Goal: Task Accomplishment & Management: Manage account settings

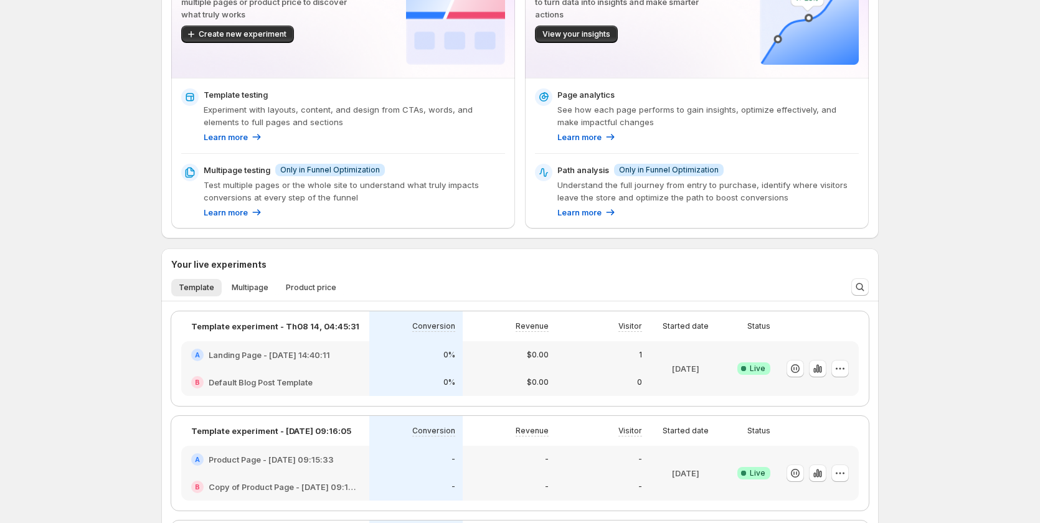
scroll to position [125, 0]
click at [846, 368] on icon "button" at bounding box center [840, 368] width 12 height 12
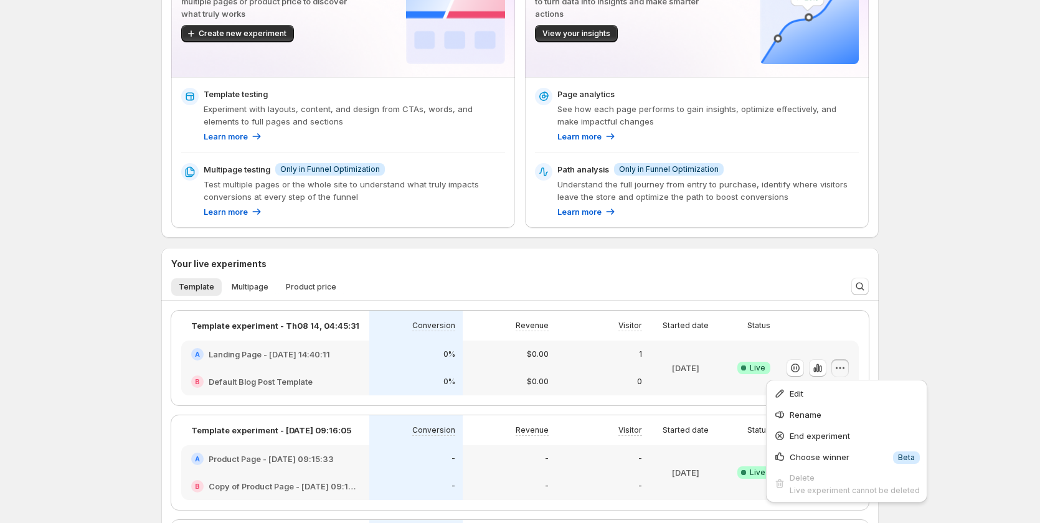
click at [898, 347] on div "Welcome to GemX, [PERSON_NAME] Page Optimization GemX: CRO & A/B Test optimizes…" at bounding box center [520, 422] width 1040 height 1095
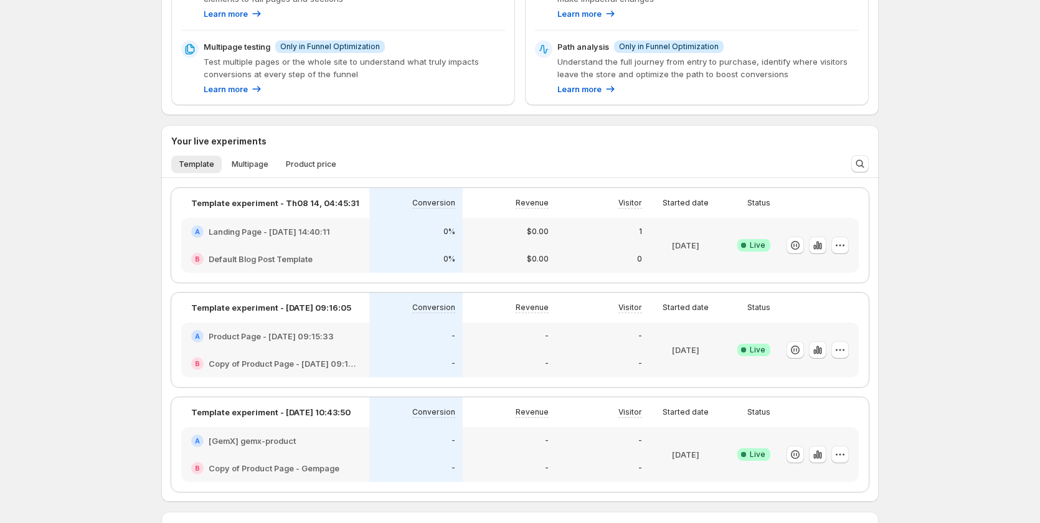
scroll to position [249, 0]
click at [843, 344] on icon "button" at bounding box center [840, 348] width 12 height 12
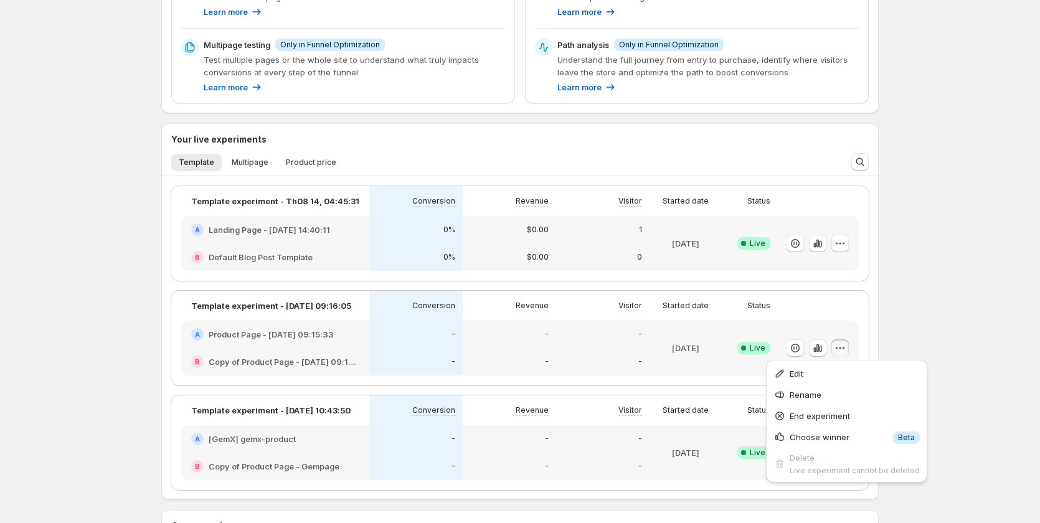
click at [883, 329] on div "Welcome to GemX, [PERSON_NAME] Page Optimization GemX: CRO & A/B Test optimizes…" at bounding box center [519, 298] width 747 height 1095
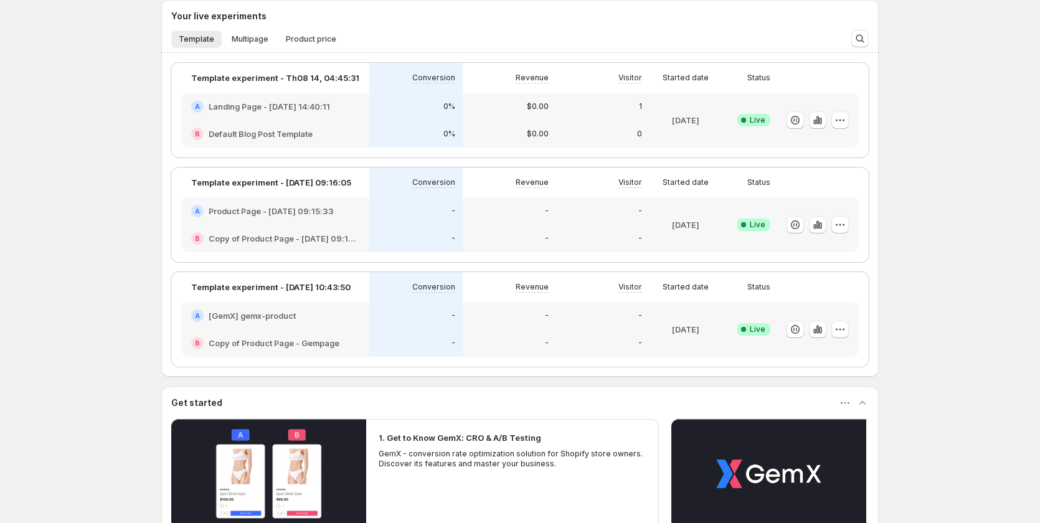
scroll to position [374, 0]
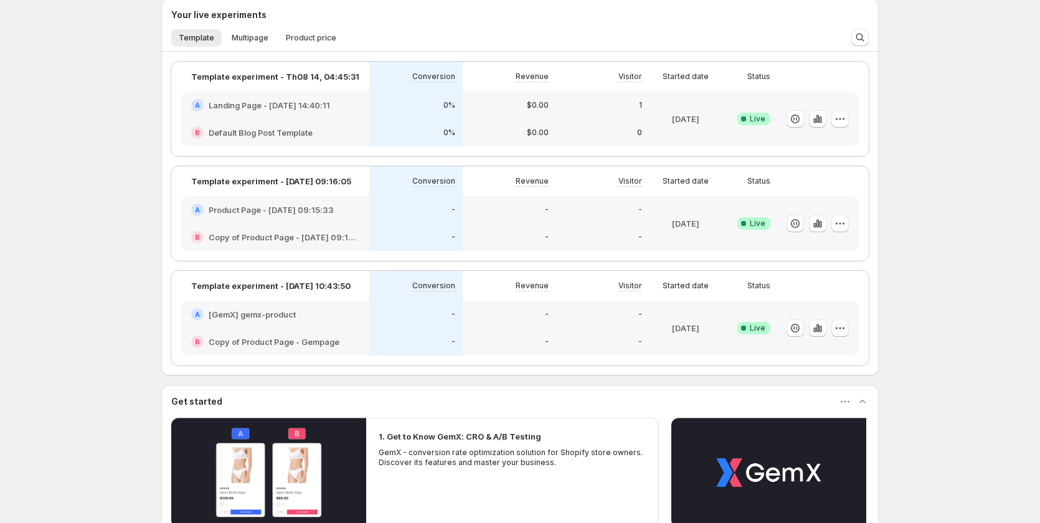
click at [845, 324] on icon "button" at bounding box center [840, 328] width 12 height 12
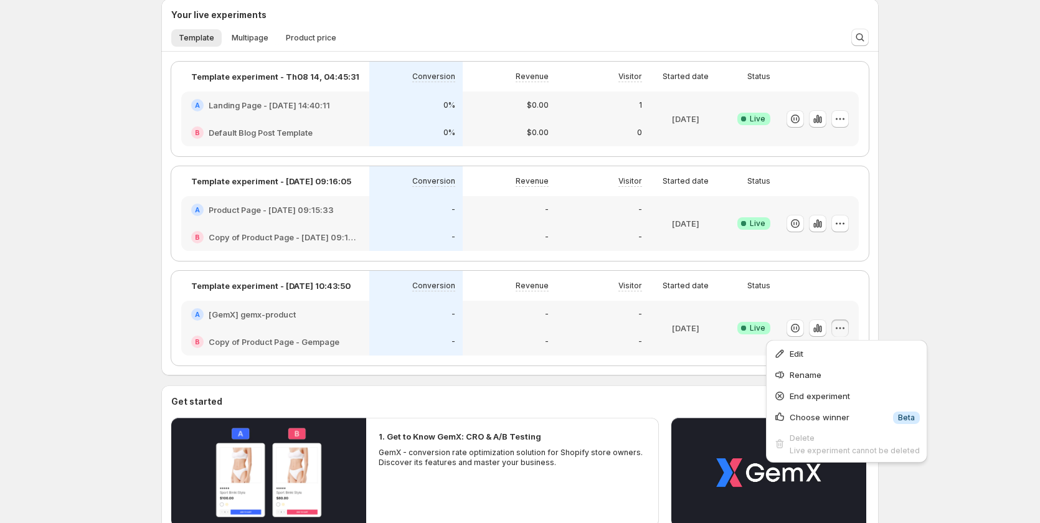
click at [946, 289] on div "Welcome to GemX, Levi Ha Page Optimization GemX: CRO & A/B Test optimizes your …" at bounding box center [520, 173] width 1040 height 1095
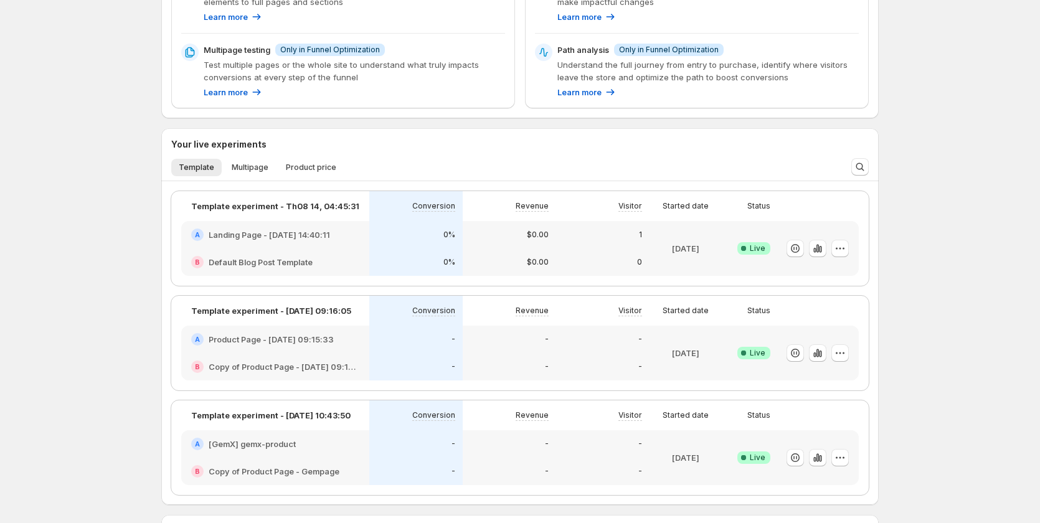
scroll to position [323, 0]
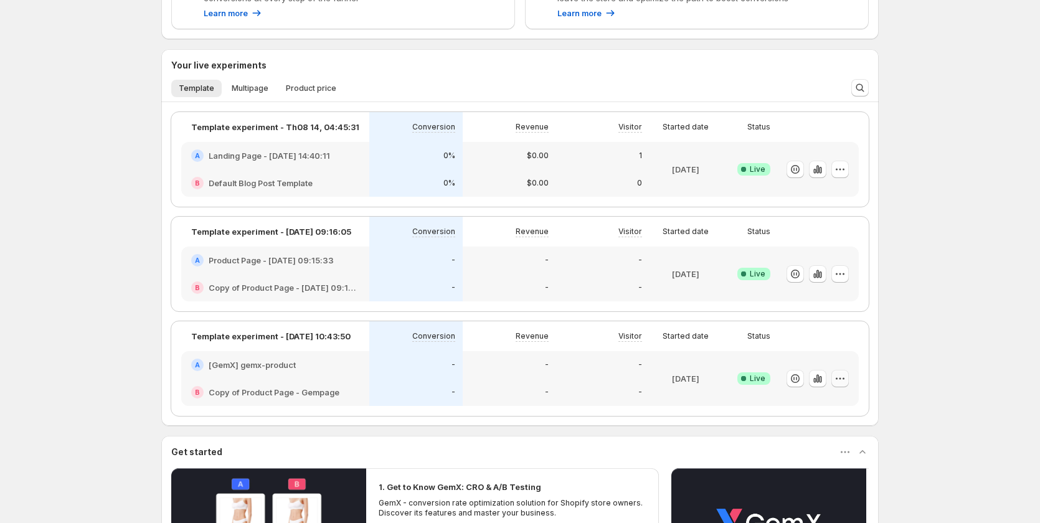
click at [844, 378] on icon "button" at bounding box center [840, 378] width 12 height 12
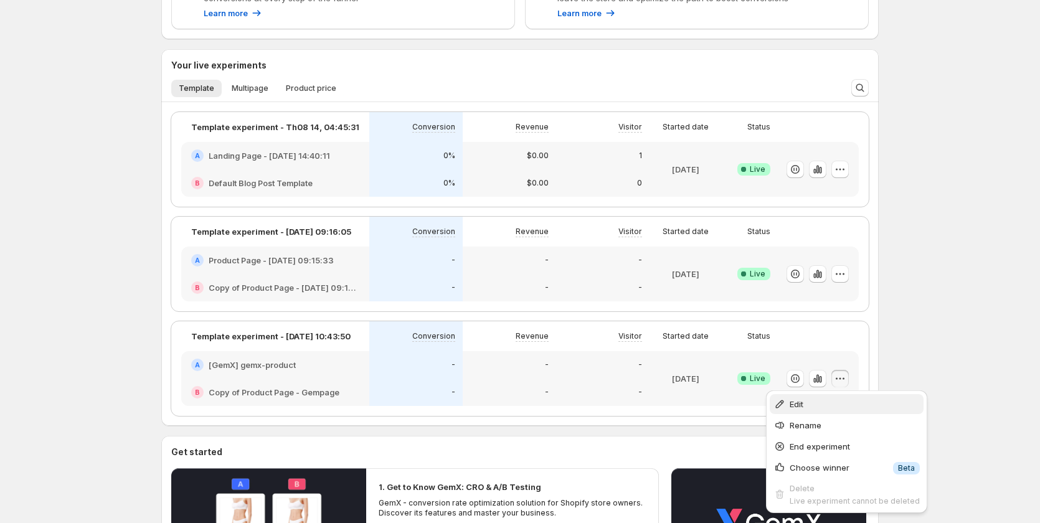
click at [813, 400] on span "Edit" at bounding box center [854, 404] width 130 height 12
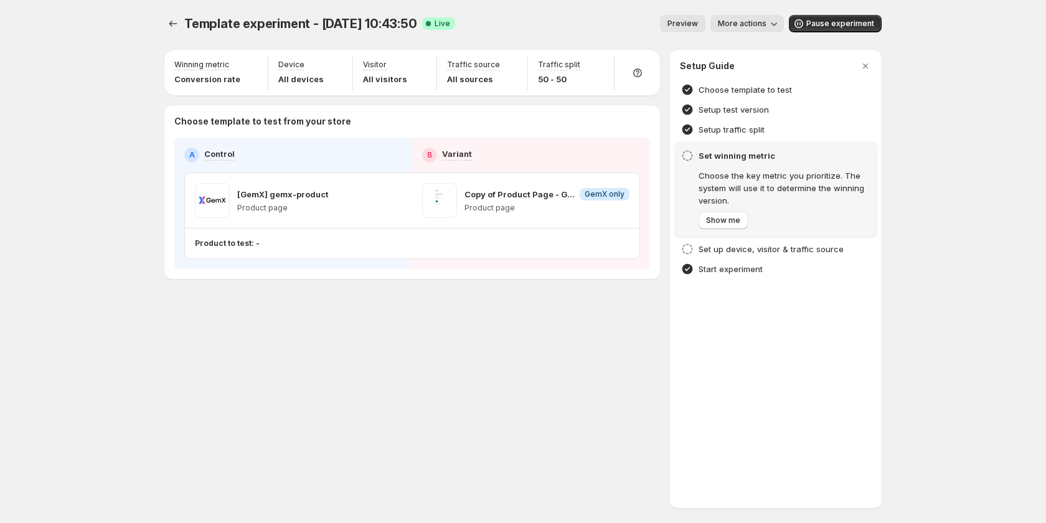
click at [581, 331] on div "Template experiment - Aug 20, 10:43:50. This page is ready Template experiment …" at bounding box center [522, 173] width 747 height 346
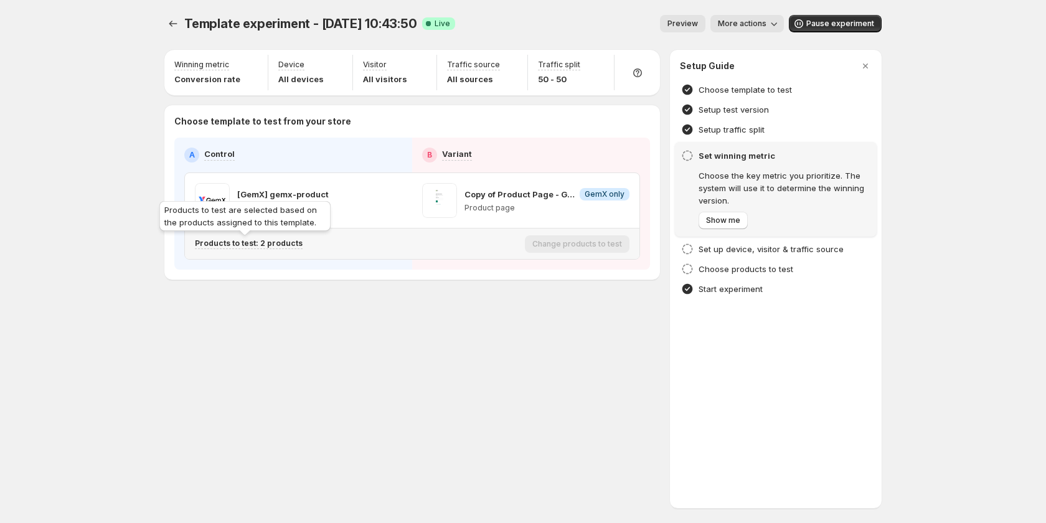
click at [278, 243] on p "Products to test: 2 products" at bounding box center [249, 243] width 108 height 10
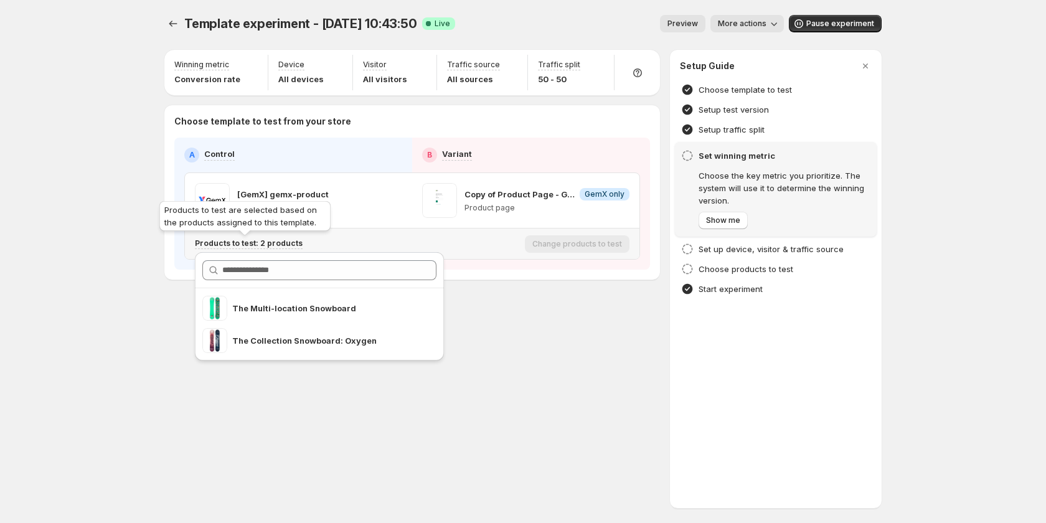
click at [278, 243] on p "Products to test: 2 products" at bounding box center [249, 243] width 108 height 10
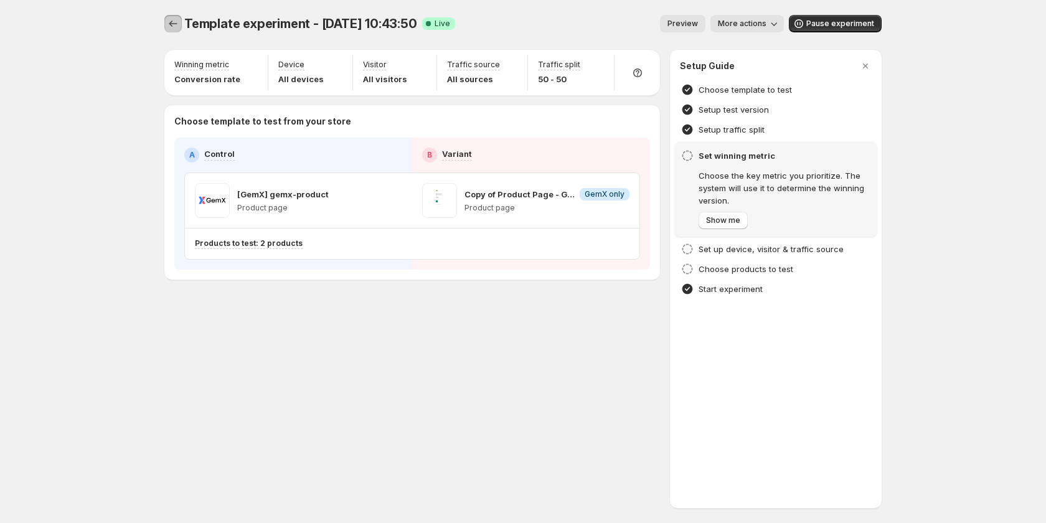
click at [170, 24] on icon "Experiments" at bounding box center [173, 24] width 8 height 6
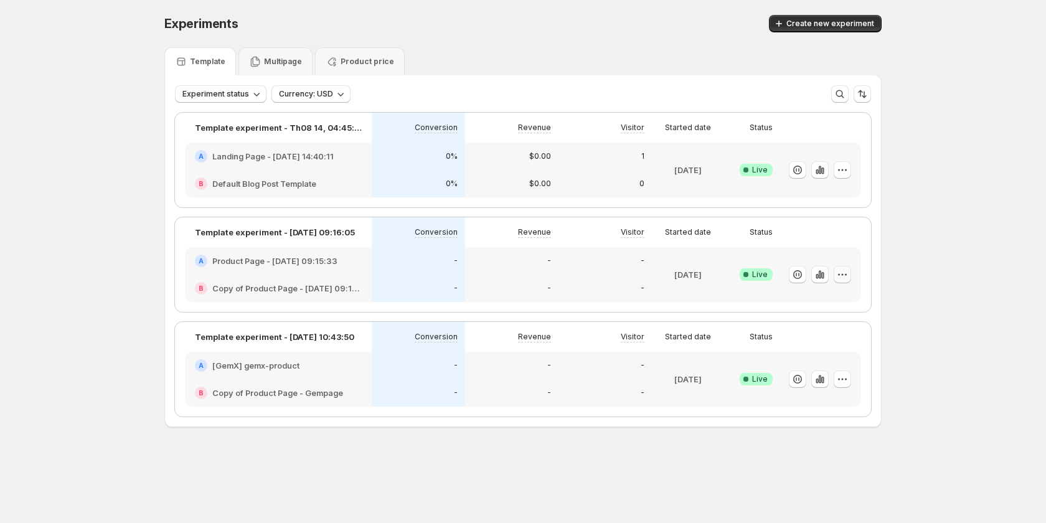
click at [838, 274] on icon "button" at bounding box center [842, 274] width 12 height 12
click at [946, 233] on div "Experiments. This page is ready Experiments Create new experiment Template Mult…" at bounding box center [523, 247] width 1046 height 494
click at [799, 271] on icon "button" at bounding box center [797, 274] width 9 height 9
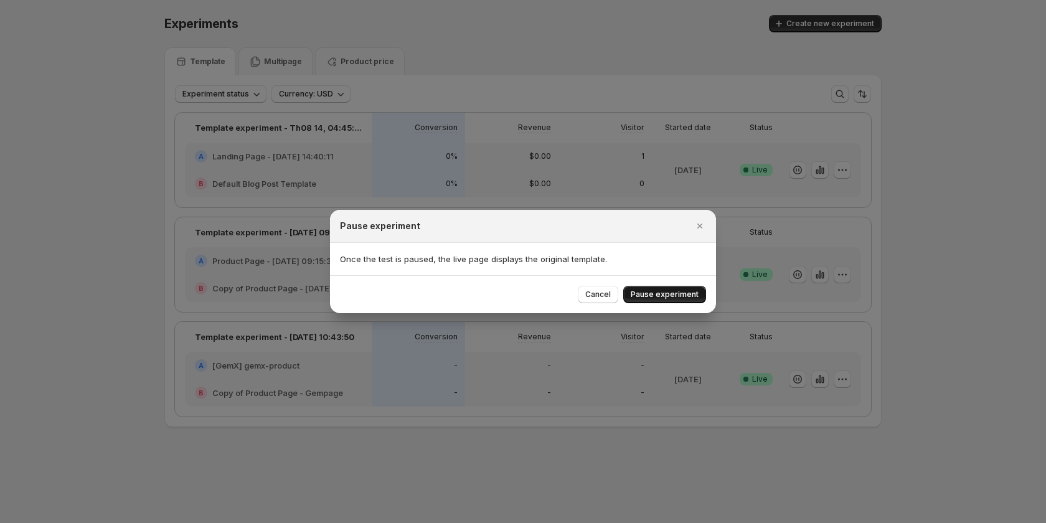
click at [677, 288] on button "Pause experiment" at bounding box center [664, 294] width 83 height 17
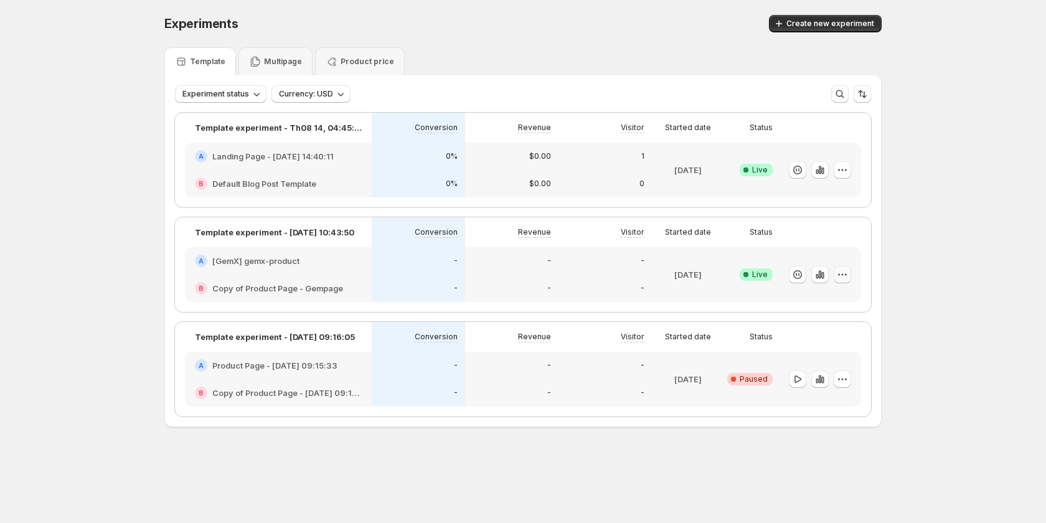
click at [844, 273] on icon "button" at bounding box center [842, 274] width 12 height 12
click at [973, 275] on div "Experiments. This page is ready Experiments Create new experiment Template Mult…" at bounding box center [523, 247] width 1046 height 494
click at [799, 271] on icon "button" at bounding box center [797, 274] width 12 height 12
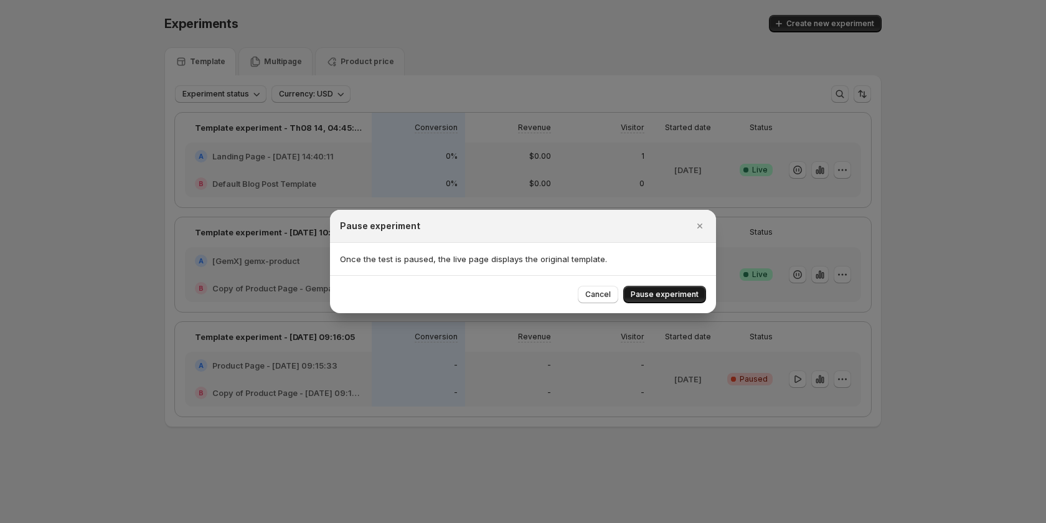
click at [680, 286] on button "Pause experiment" at bounding box center [664, 294] width 83 height 17
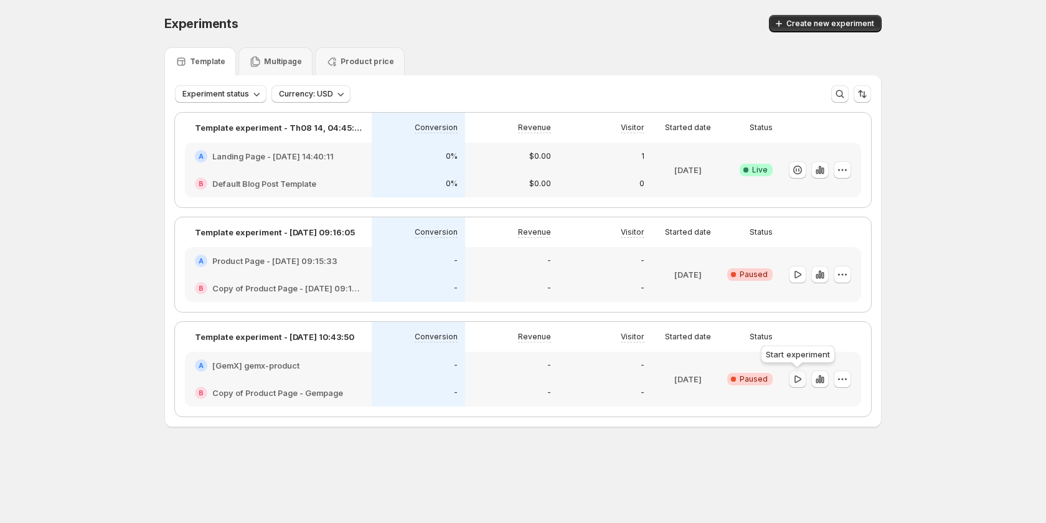
click at [801, 379] on icon "button" at bounding box center [797, 378] width 7 height 7
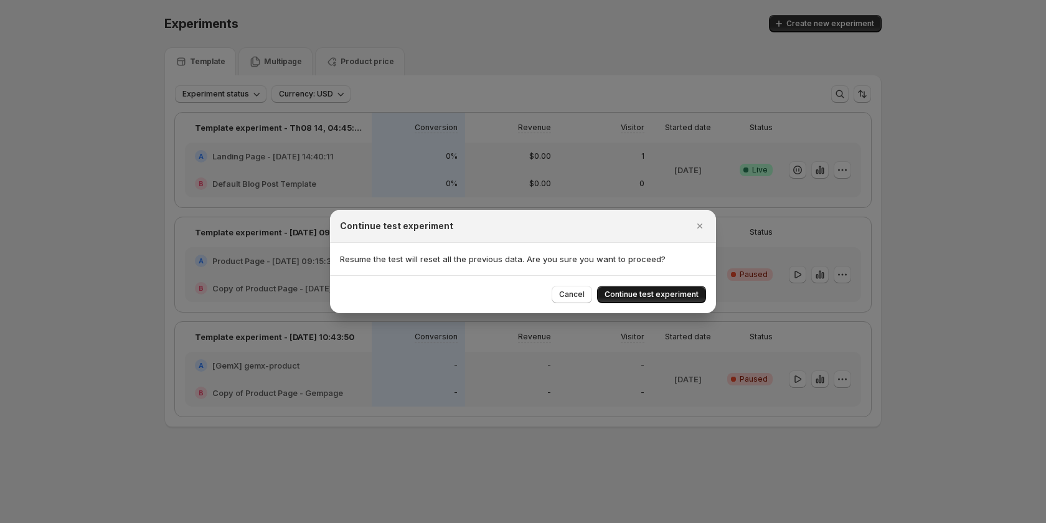
click at [679, 291] on span "Continue test experiment" at bounding box center [651, 294] width 94 height 10
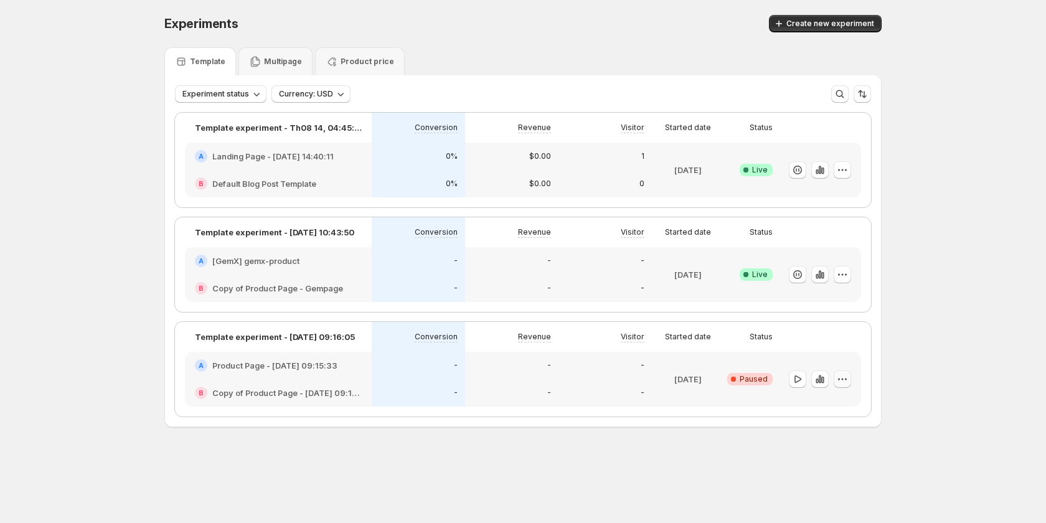
click at [841, 378] on icon "button" at bounding box center [842, 379] width 12 height 12
click at [840, 487] on span "Delete" at bounding box center [852, 489] width 90 height 12
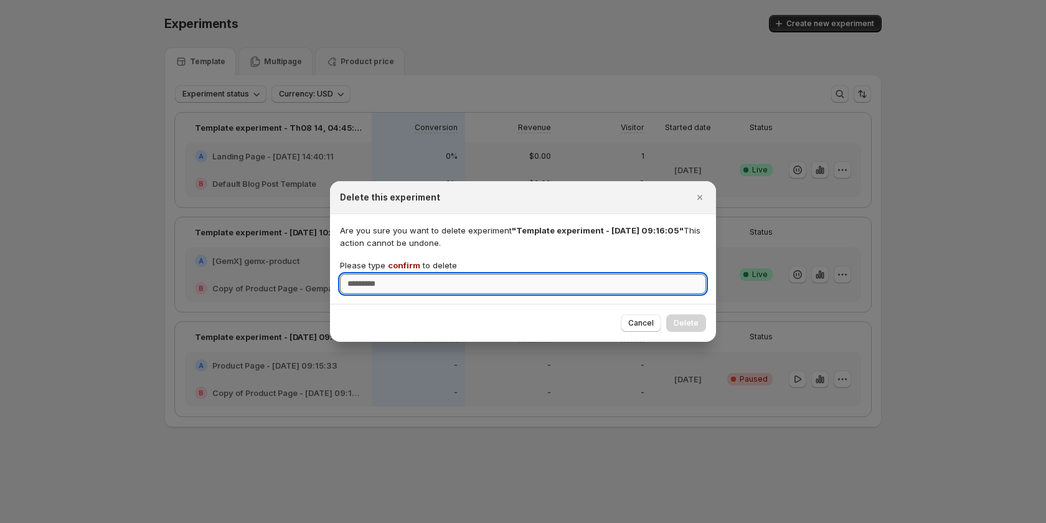
drag, startPoint x: 578, startPoint y: 282, endPoint x: 535, endPoint y: 273, distance: 44.0
click at [577, 282] on input "Please type confirm to delete" at bounding box center [523, 284] width 366 height 20
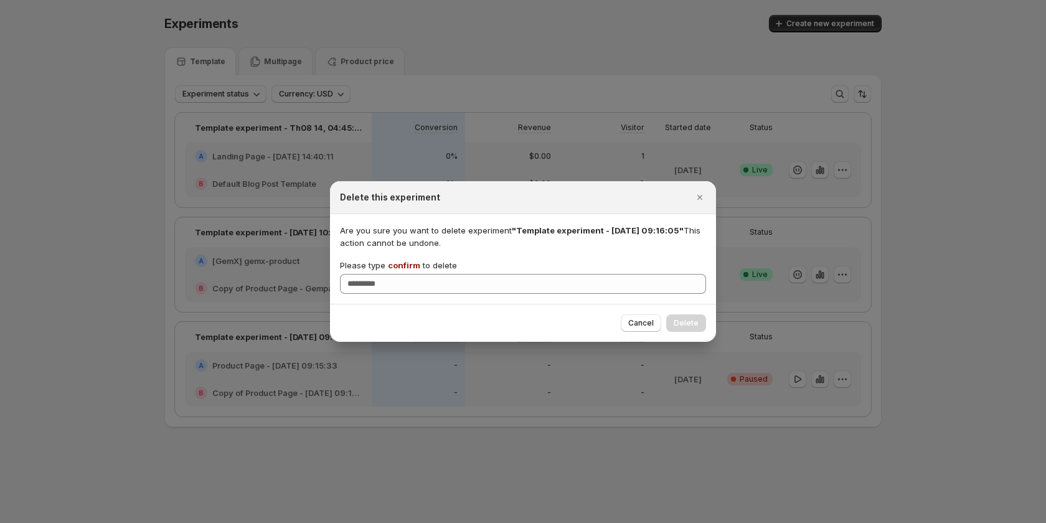
click at [401, 258] on div "Are you sure you want to delete experiment "Template experiment - Aug 20, 09:16…" at bounding box center [523, 259] width 366 height 70
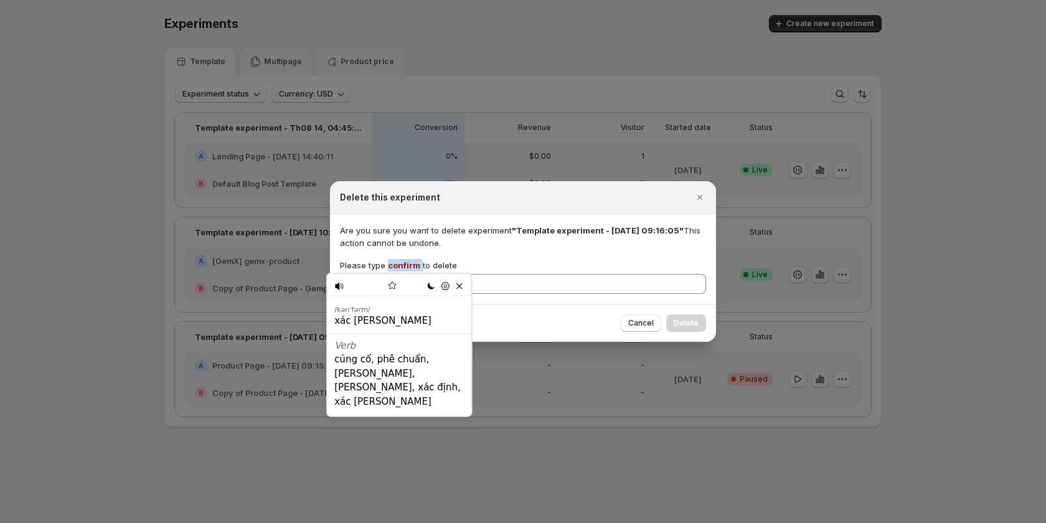
copy p "confirm"
click at [473, 522] on div "Lo-Fi Pastel Fantasy Autumn Retro Synthwave Halloween Dracula Coffee Dim Sunset…" at bounding box center [523, 523] width 1046 height 0
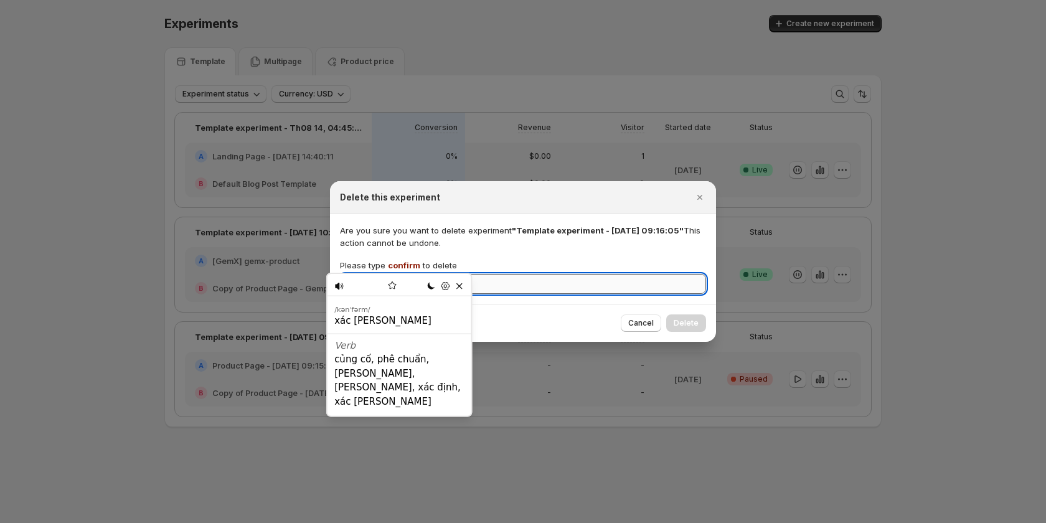
click at [510, 289] on input "Please type confirm to delete" at bounding box center [523, 284] width 366 height 20
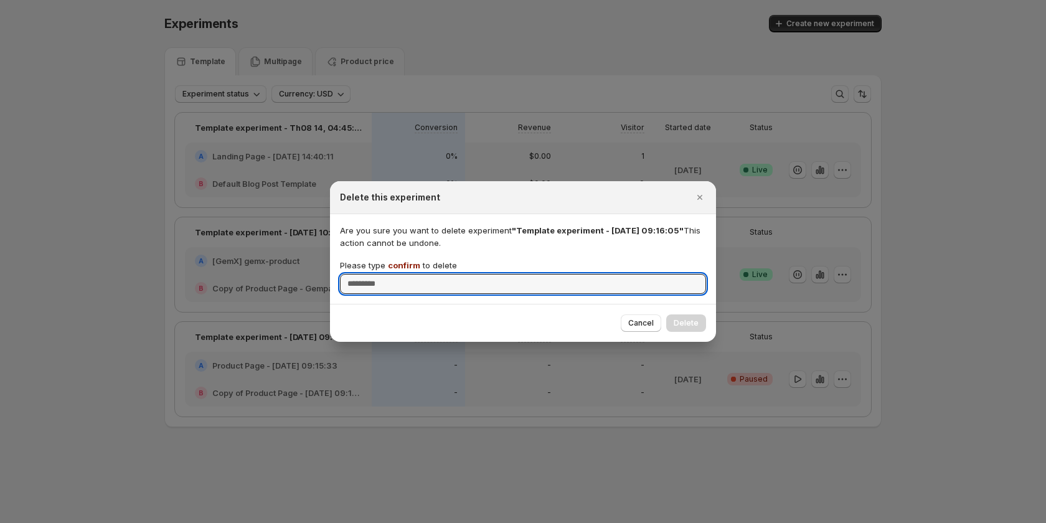
paste input "*******"
type input "*******"
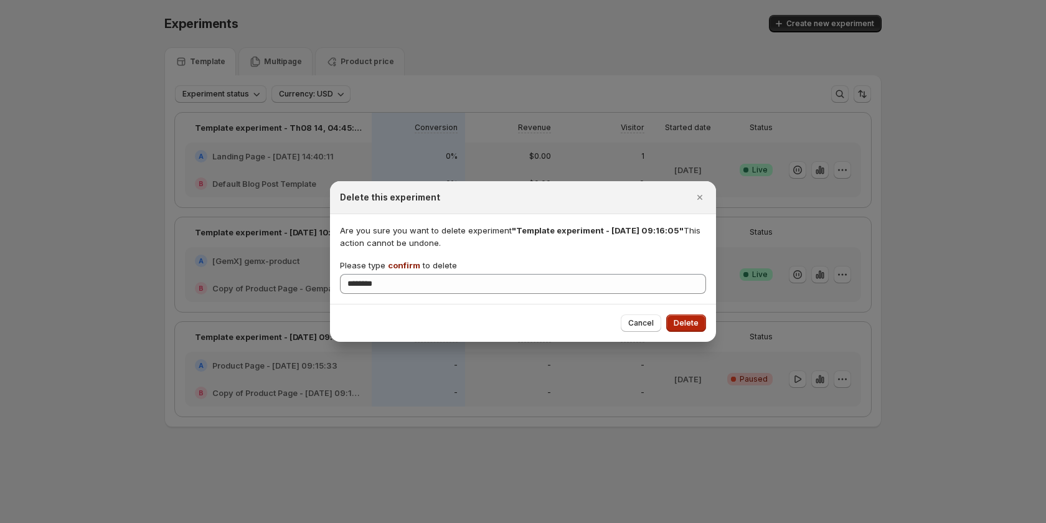
click at [682, 325] on span "Delete" at bounding box center [686, 323] width 25 height 10
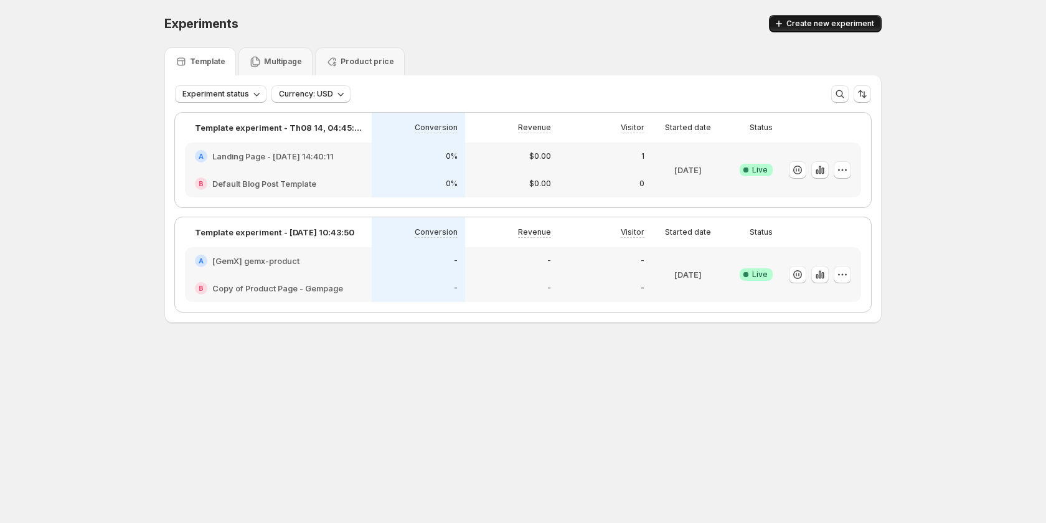
click at [840, 20] on span "Create new experiment" at bounding box center [830, 24] width 88 height 10
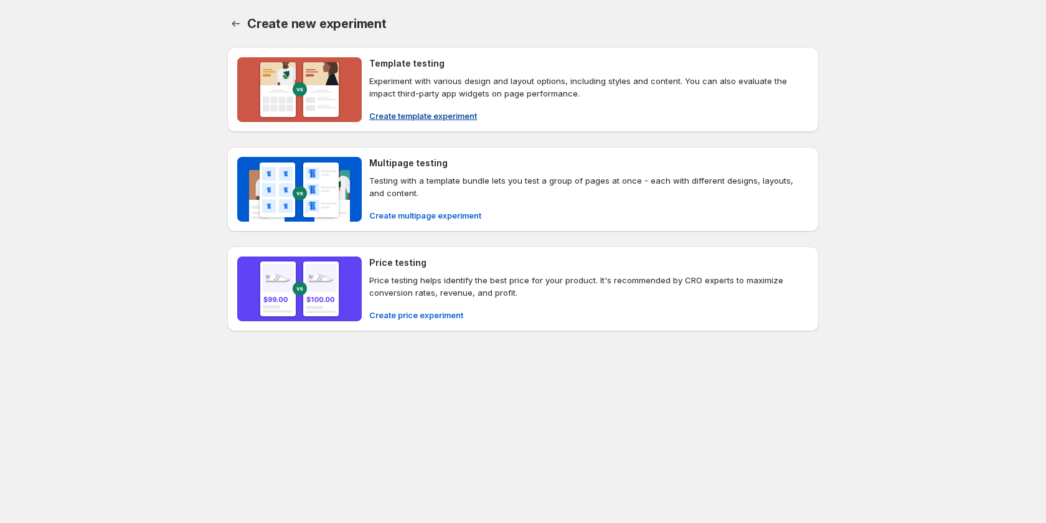
click at [402, 112] on span "Create template experiment" at bounding box center [423, 116] width 108 height 12
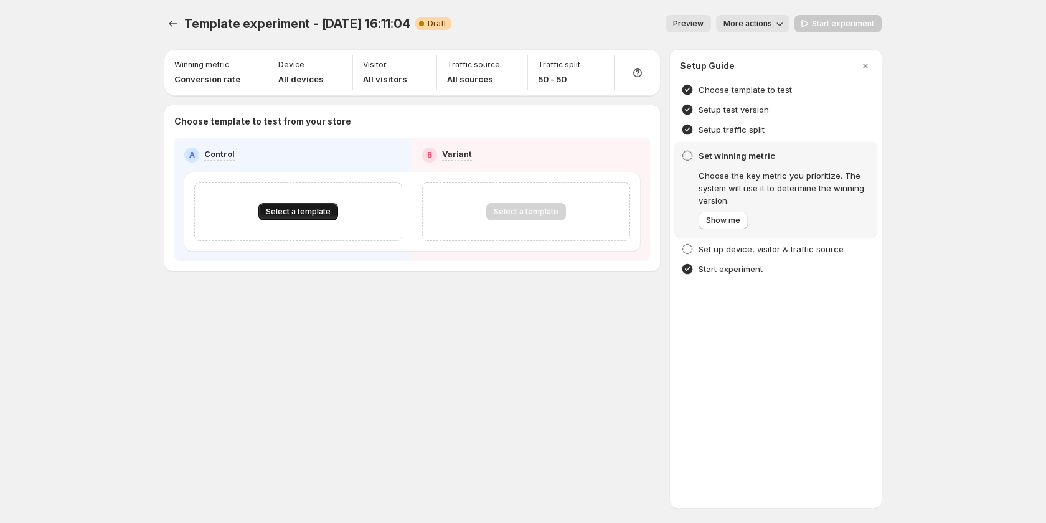
click at [308, 211] on span "Select a template" at bounding box center [298, 212] width 65 height 10
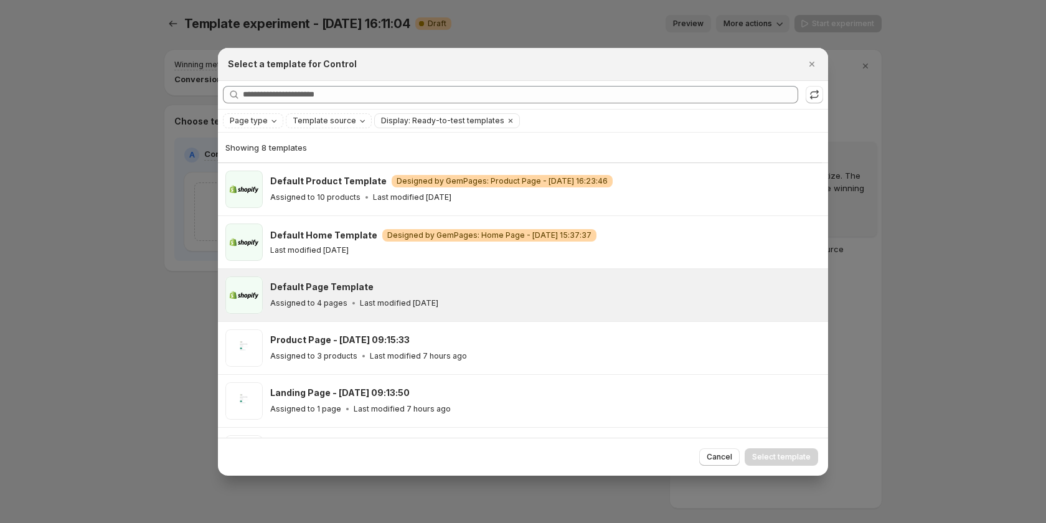
scroll to position [92, 0]
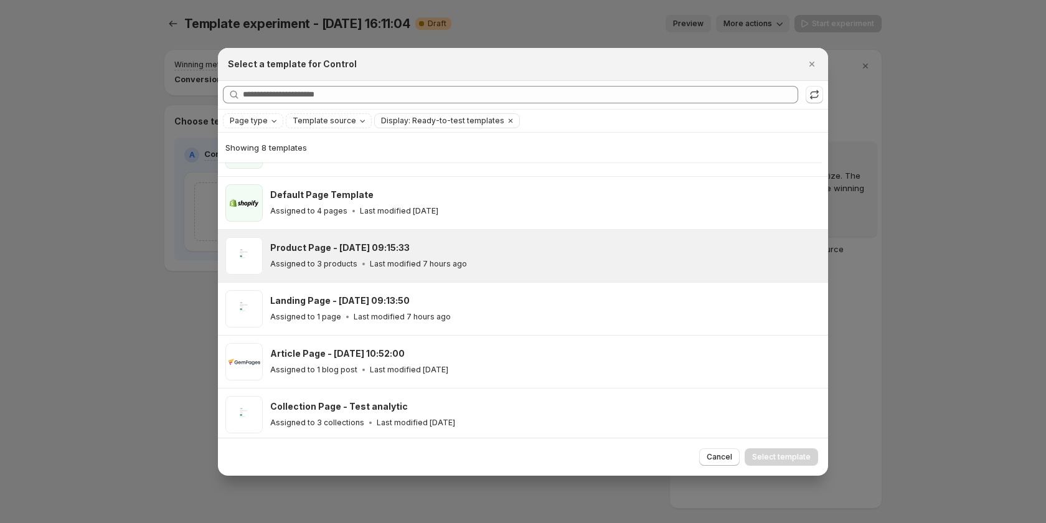
click at [261, 251] on span ":r6p:" at bounding box center [243, 255] width 37 height 37
click at [797, 458] on span "Select template" at bounding box center [781, 457] width 59 height 10
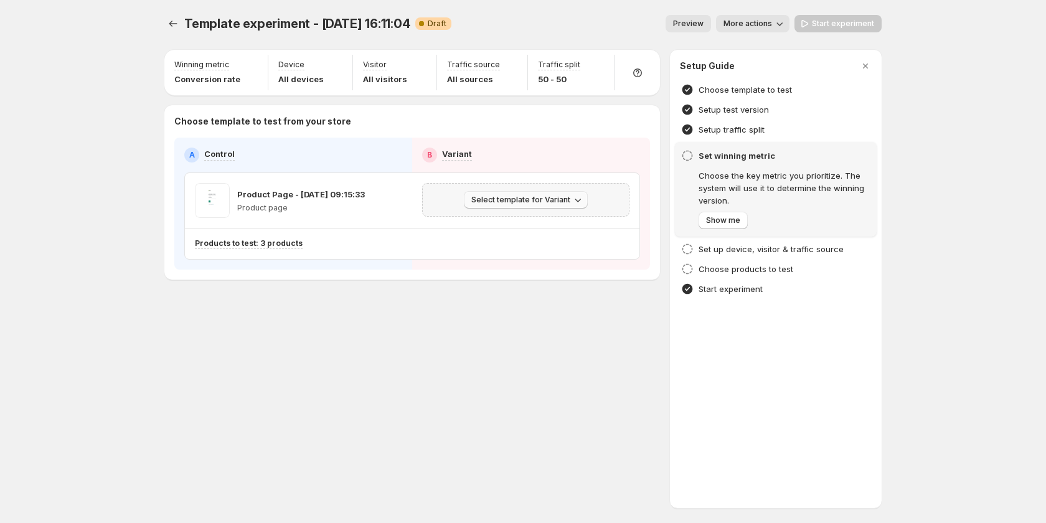
click at [558, 205] on button "Select template for Variant" at bounding box center [526, 199] width 124 height 17
click at [530, 230] on span "Select an existing template" at bounding box center [516, 226] width 105 height 10
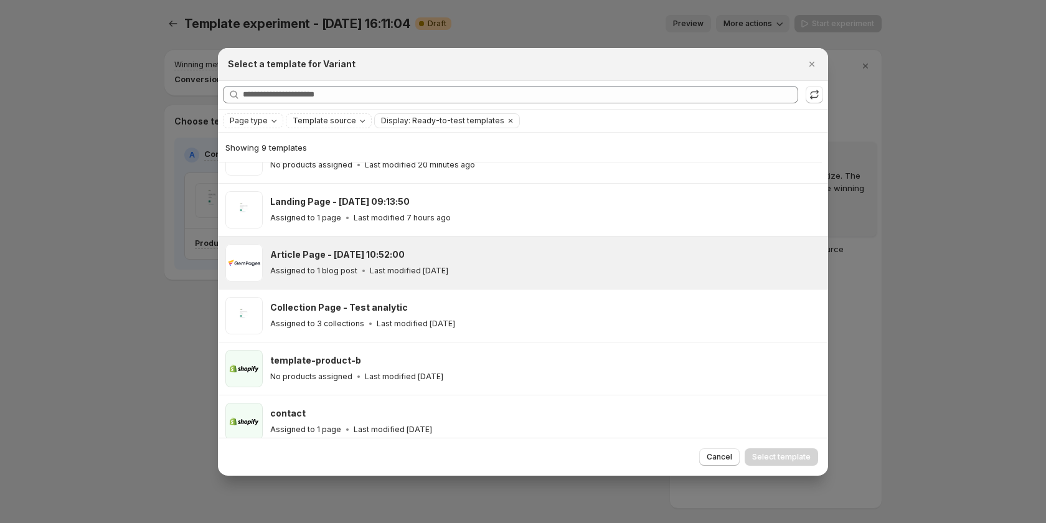
scroll to position [202, 0]
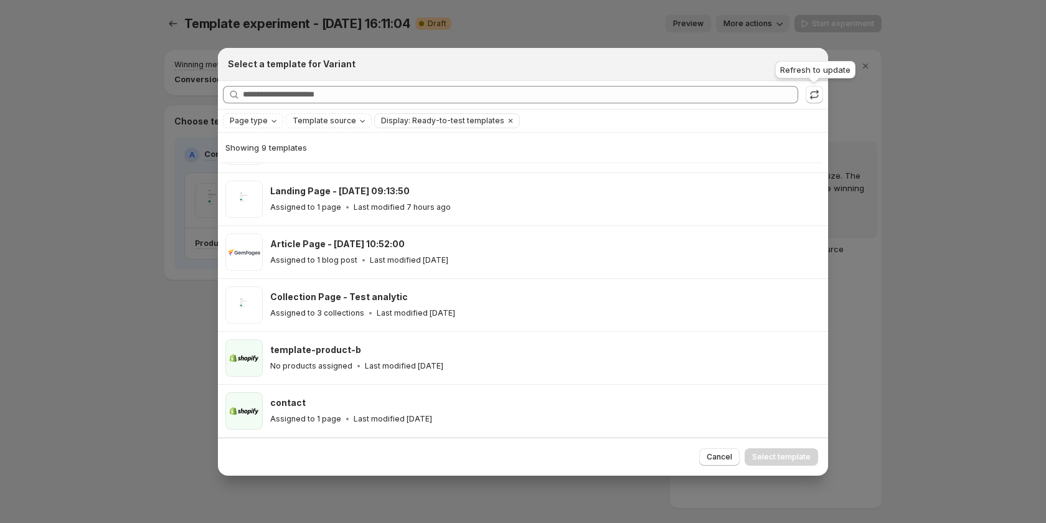
click at [819, 74] on div "Refresh to update" at bounding box center [815, 72] width 85 height 27
click at [809, 64] on icon "Close" at bounding box center [812, 64] width 12 height 12
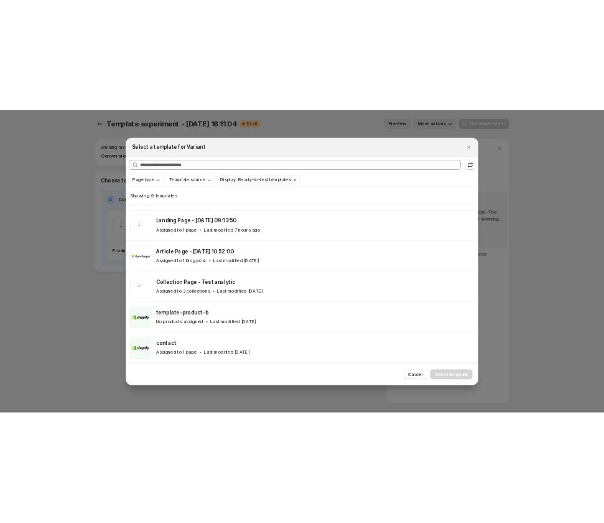
scroll to position [96, 0]
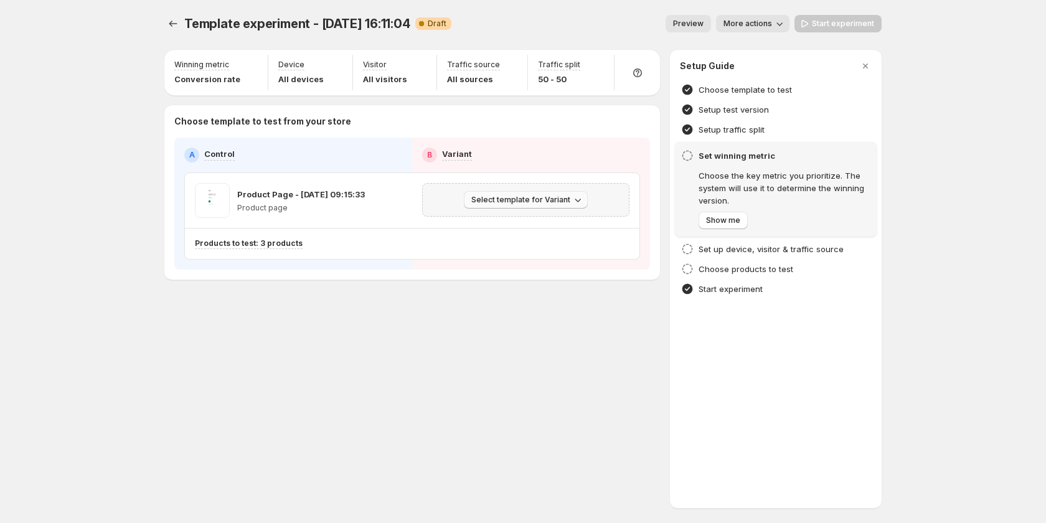
click at [483, 194] on button "Select template for Variant" at bounding box center [526, 199] width 124 height 17
click at [496, 243] on span "Create Variant based on Control" at bounding box center [527, 247] width 127 height 10
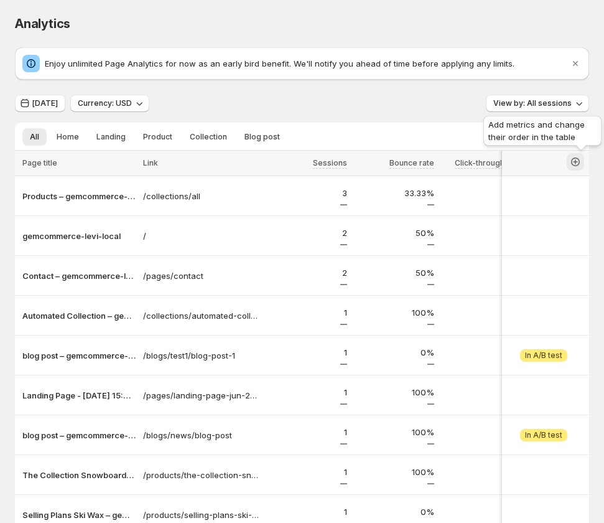
click at [578, 156] on icon "button" at bounding box center [576, 162] width 12 height 12
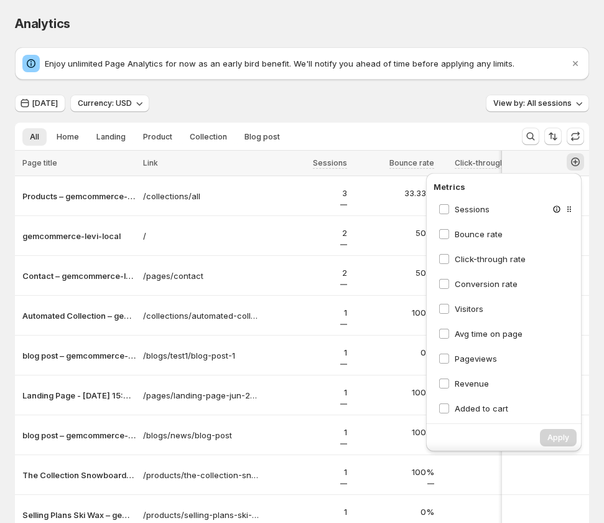
click at [496, 209] on div "Sessions" at bounding box center [507, 209] width 147 height 22
click at [476, 212] on span "Sessions" at bounding box center [472, 209] width 35 height 10
click at [465, 229] on span "Bounce rate" at bounding box center [479, 234] width 48 height 10
click at [458, 256] on span "Click-through rate" at bounding box center [490, 259] width 71 height 10
click at [567, 438] on span "Apply" at bounding box center [559, 438] width 22 height 10
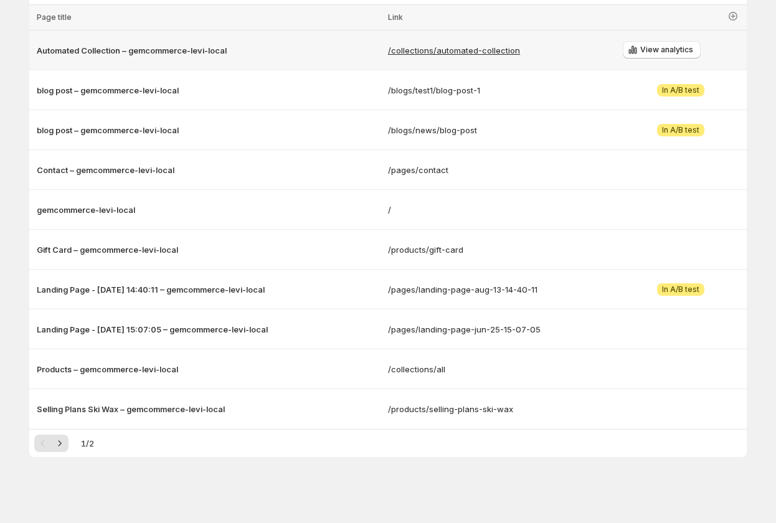
scroll to position [147, 0]
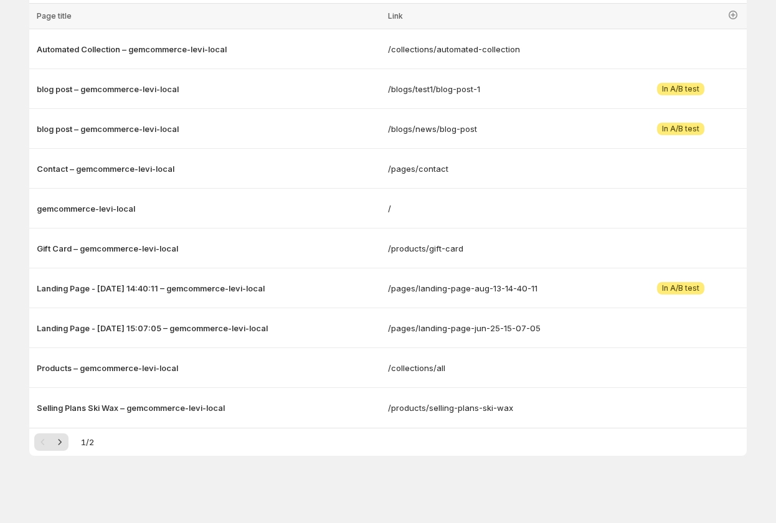
click at [66, 443] on icon "Next" at bounding box center [60, 442] width 12 height 12
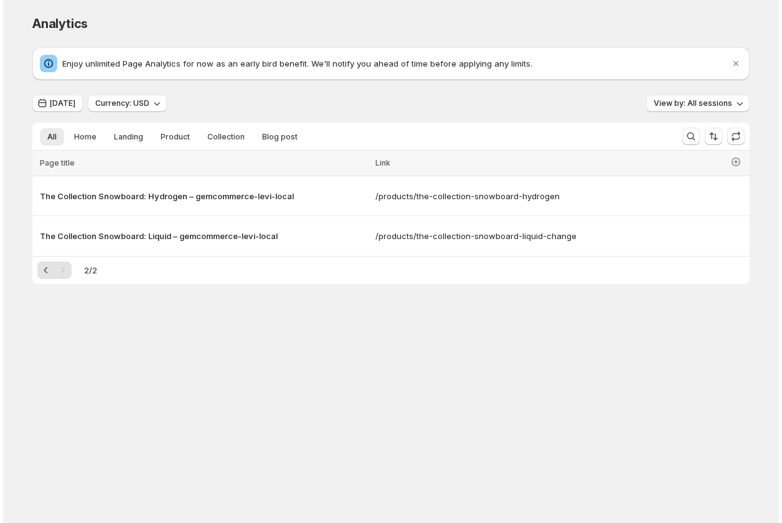
scroll to position [0, 0]
click at [47, 275] on icon "Previous" at bounding box center [46, 270] width 12 height 12
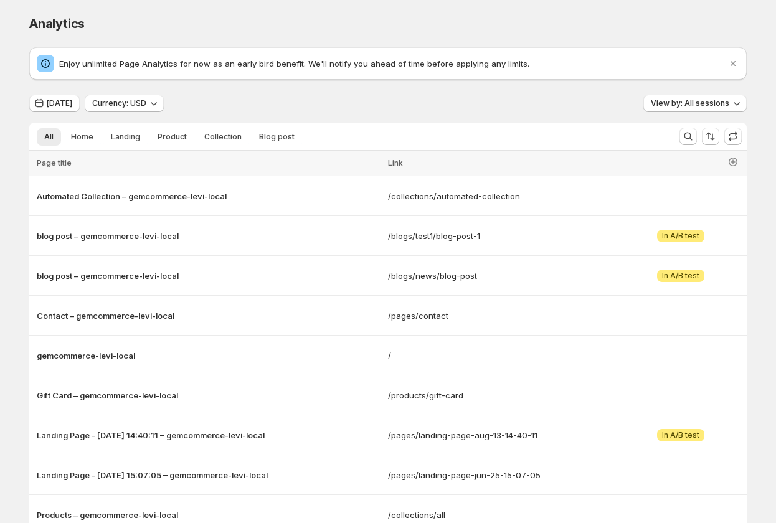
click at [65, 134] on ul "All Home Landing Product Collection Blog post More views" at bounding box center [349, 136] width 630 height 17
click at [75, 134] on span "Home" at bounding box center [82, 137] width 22 height 10
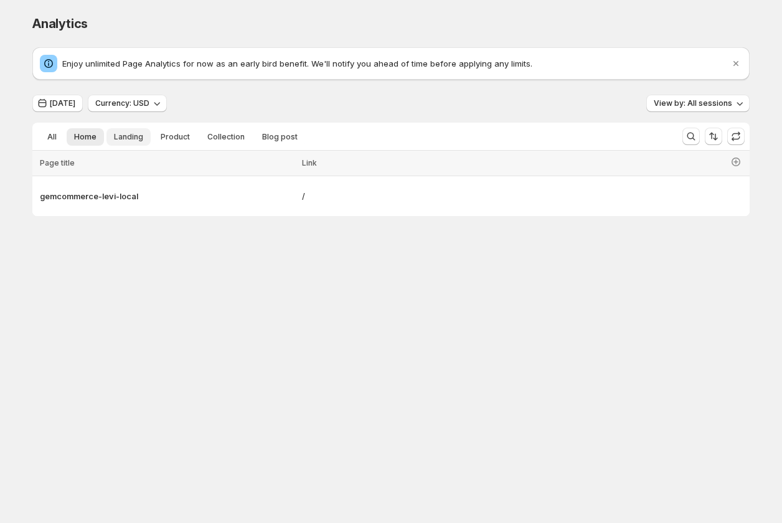
click at [147, 136] on button "Landing" at bounding box center [128, 136] width 44 height 17
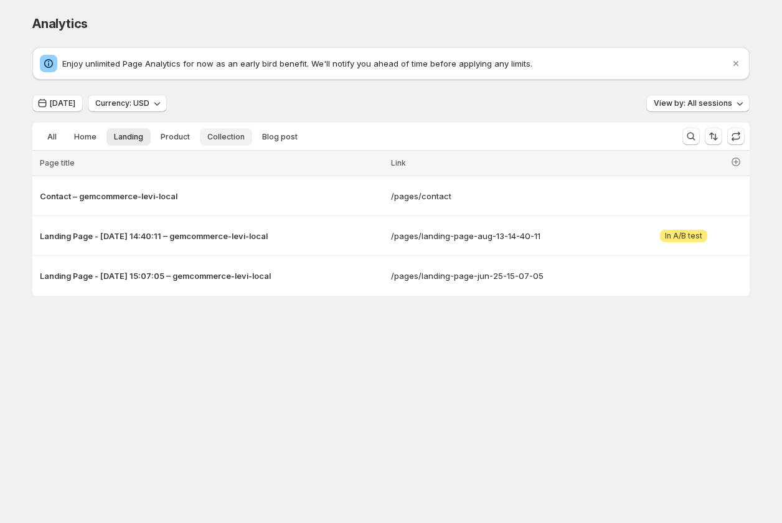
click at [225, 136] on span "Collection" at bounding box center [225, 137] width 37 height 10
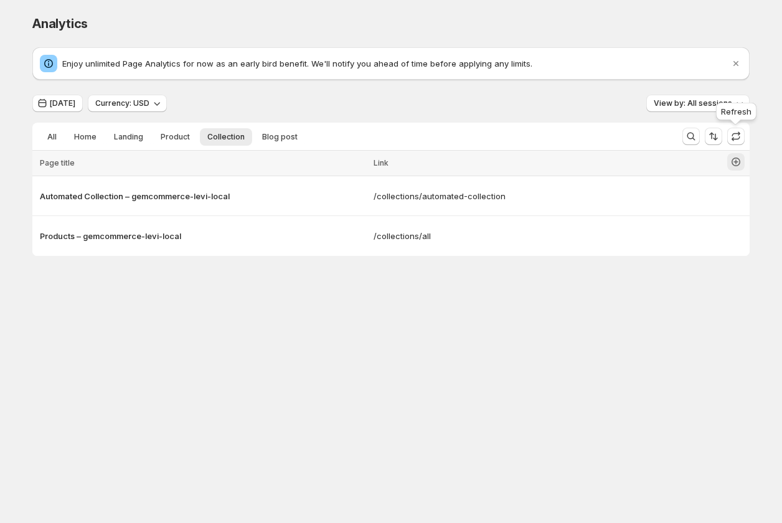
click at [737, 164] on icon "button" at bounding box center [736, 162] width 12 height 12
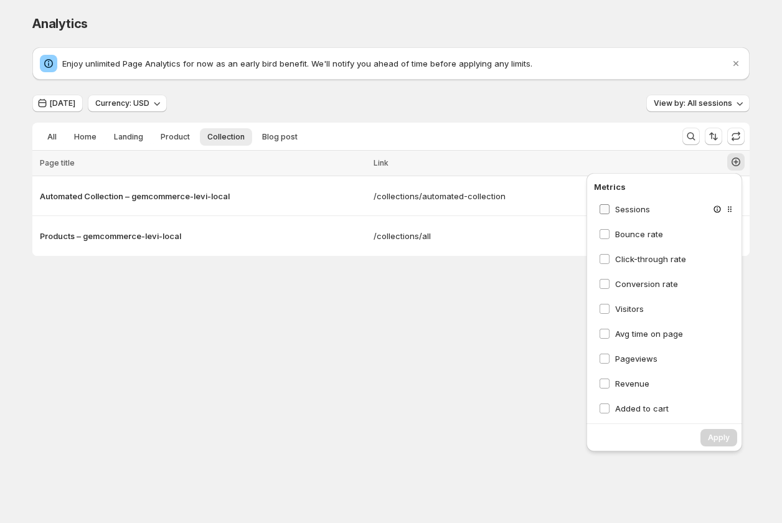
click at [628, 208] on span "Sessions" at bounding box center [632, 209] width 35 height 10
click at [626, 228] on span "Bounce rate" at bounding box center [639, 234] width 48 height 12
click at [628, 259] on span "Click-through rate" at bounding box center [650, 259] width 71 height 10
click at [623, 278] on div "Conversion rate" at bounding box center [667, 284] width 147 height 22
click at [619, 307] on span "Visitors" at bounding box center [629, 309] width 29 height 10
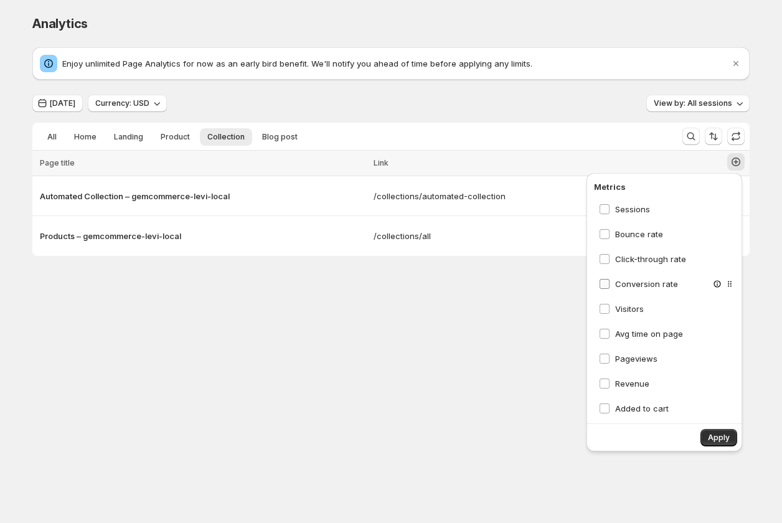
click at [626, 288] on span "Conversion rate" at bounding box center [646, 284] width 63 height 10
click at [614, 336] on label "Avg time on page" at bounding box center [641, 333] width 84 height 12
click at [616, 358] on span "Pageviews" at bounding box center [636, 359] width 42 height 10
click at [621, 379] on span "Revenue" at bounding box center [632, 384] width 34 height 10
click at [722, 437] on span "Apply" at bounding box center [719, 438] width 22 height 10
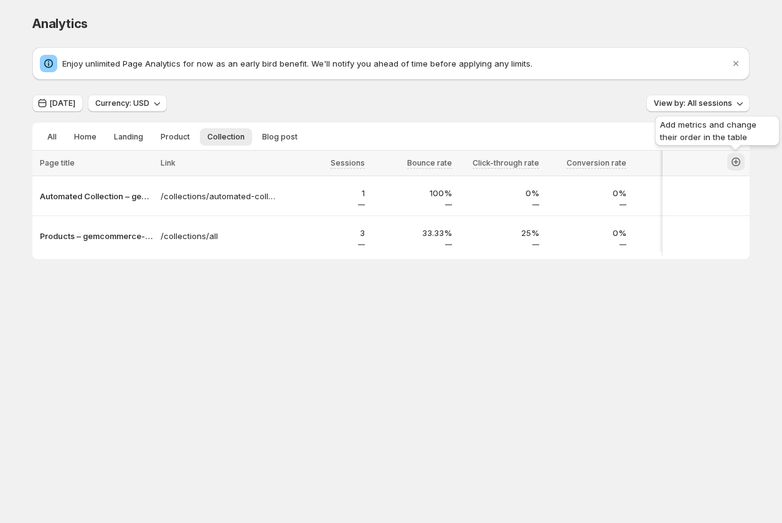
click at [740, 166] on icon "button" at bounding box center [736, 162] width 12 height 12
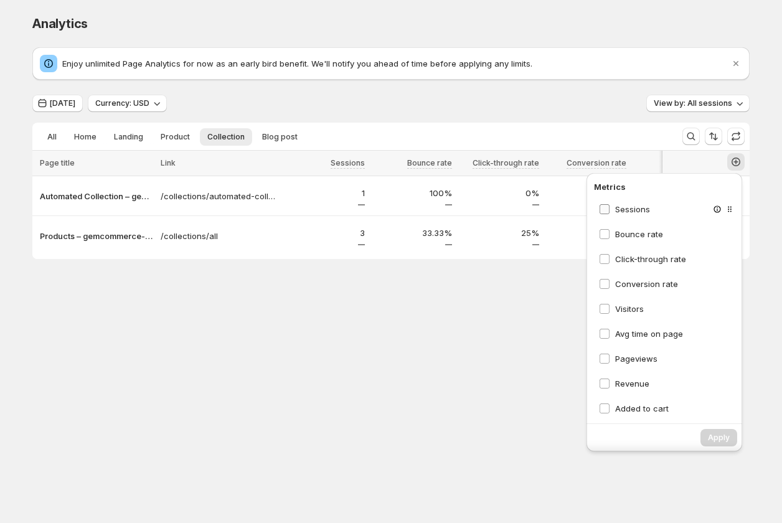
click at [634, 212] on span "Sessions" at bounding box center [632, 209] width 35 height 10
click at [647, 227] on div "Bounce rate" at bounding box center [667, 234] width 147 height 22
click at [640, 231] on span "Bounce rate" at bounding box center [639, 234] width 48 height 10
click at [634, 255] on span "Click-through rate" at bounding box center [650, 259] width 71 height 10
click at [622, 280] on span "Conversion rate" at bounding box center [646, 284] width 63 height 10
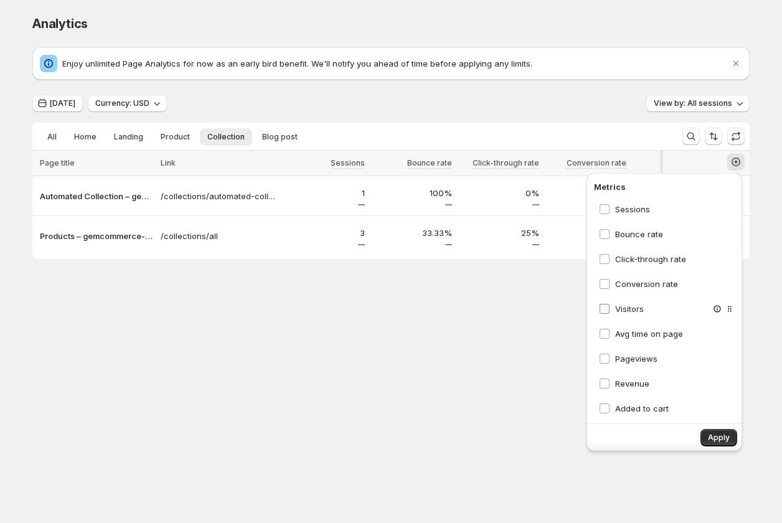
click at [618, 309] on span "Visitors" at bounding box center [629, 309] width 29 height 10
click at [619, 335] on span "Avg time on page" at bounding box center [649, 334] width 68 height 10
drag, startPoint x: 618, startPoint y: 354, endPoint x: 616, endPoint y: 377, distance: 23.8
click at [618, 355] on span "Pageviews" at bounding box center [636, 359] width 42 height 10
click at [616, 379] on span "Revenue" at bounding box center [632, 384] width 34 height 10
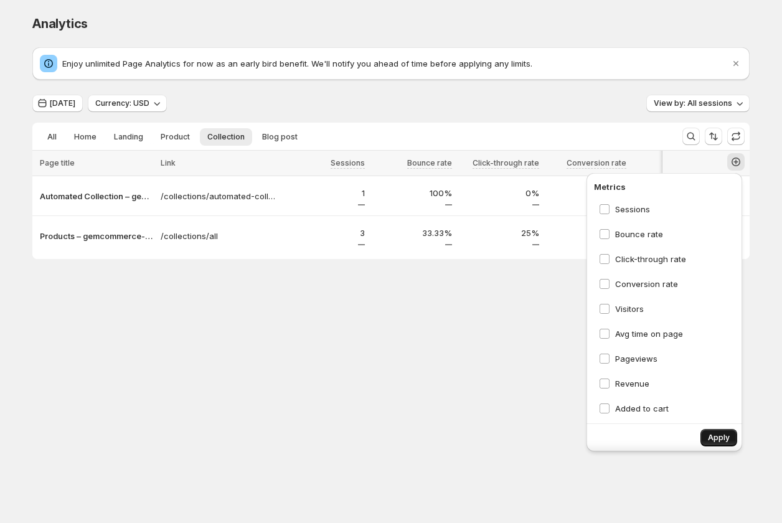
click at [713, 439] on span "Apply" at bounding box center [719, 438] width 22 height 10
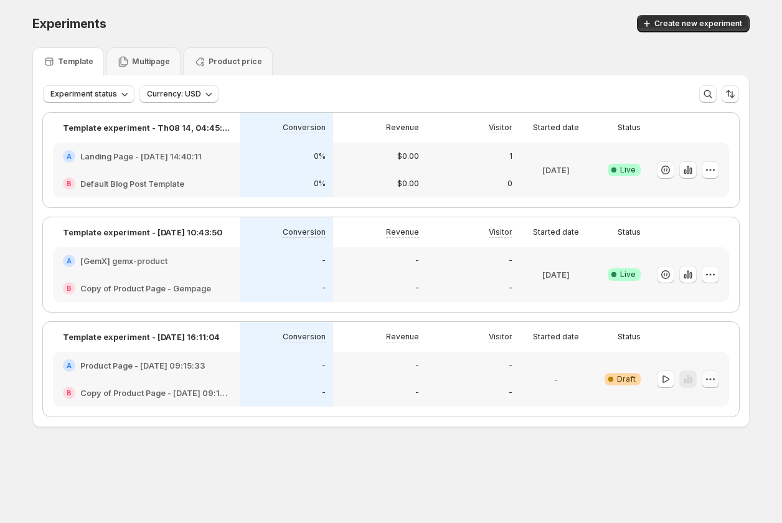
click at [715, 382] on icon "button" at bounding box center [710, 379] width 12 height 12
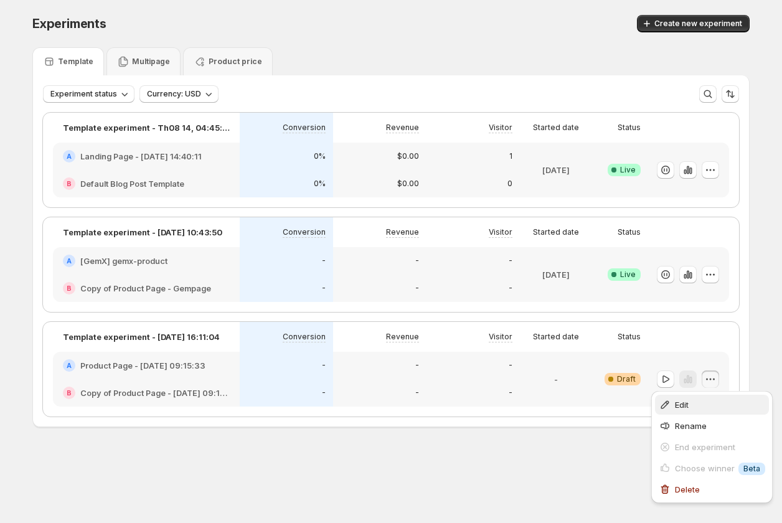
click at [701, 398] on span "Edit" at bounding box center [720, 404] width 90 height 12
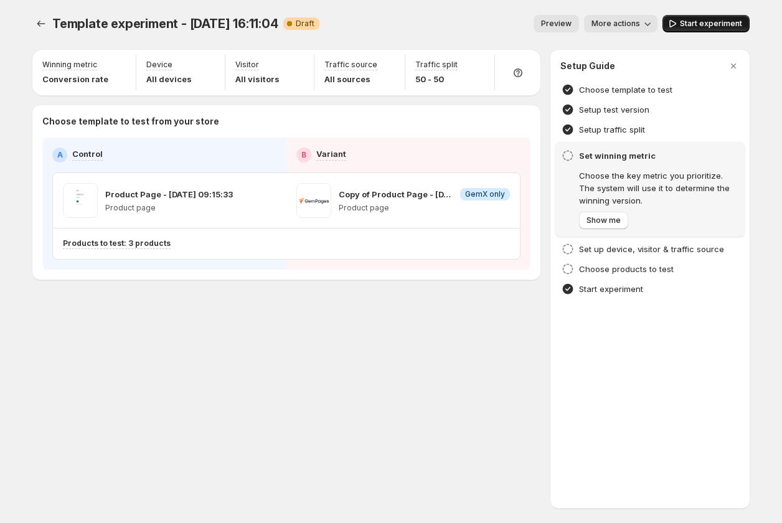
click at [725, 28] on span "Start experiment" at bounding box center [711, 24] width 62 height 10
click at [689, 22] on span "Pause experiment" at bounding box center [708, 24] width 68 height 10
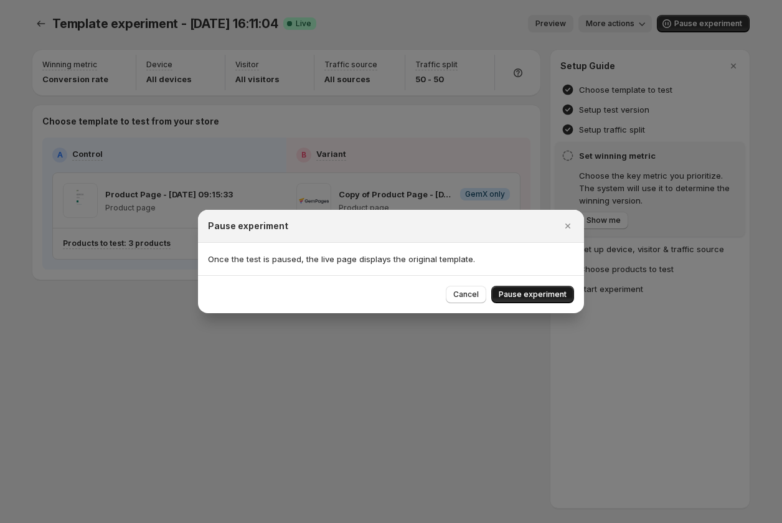
click at [537, 296] on span "Pause experiment" at bounding box center [533, 294] width 68 height 10
